Goal: Information Seeking & Learning: Learn about a topic

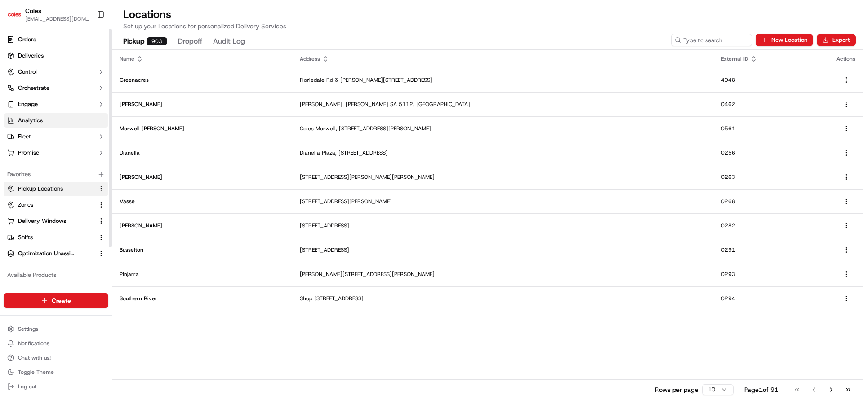
click at [39, 120] on span "Analytics" at bounding box center [30, 120] width 25 height 8
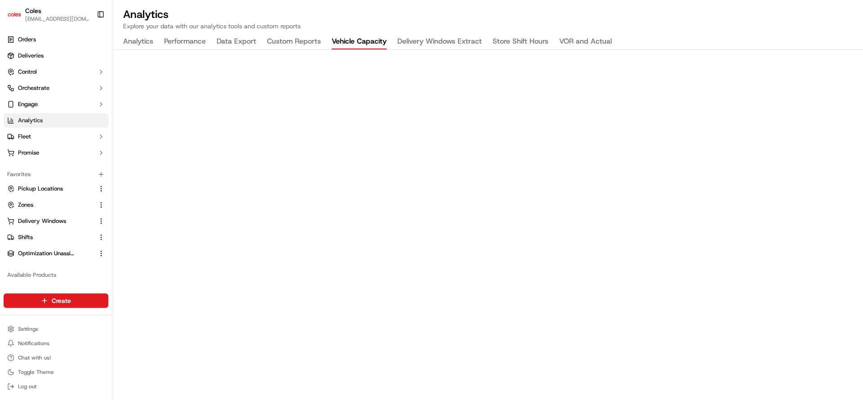
click at [373, 38] on button "Vehicle Capacity" at bounding box center [359, 41] width 55 height 15
click at [578, 36] on button "VOR and Actual" at bounding box center [585, 41] width 53 height 15
click at [444, 37] on button "Delivery Windows Extract" at bounding box center [439, 41] width 84 height 15
click at [354, 38] on button "Vehicle Capacity" at bounding box center [359, 41] width 55 height 15
